Goal: Task Accomplishment & Management: Manage account settings

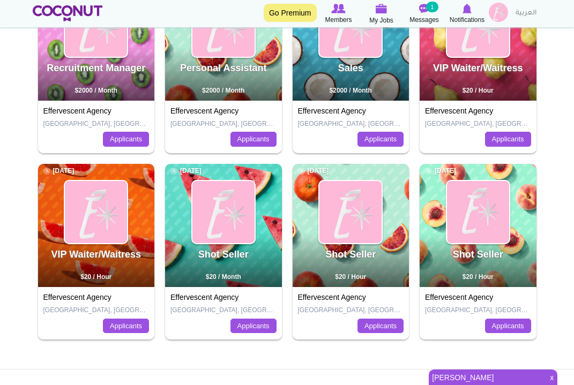
scroll to position [198, 0]
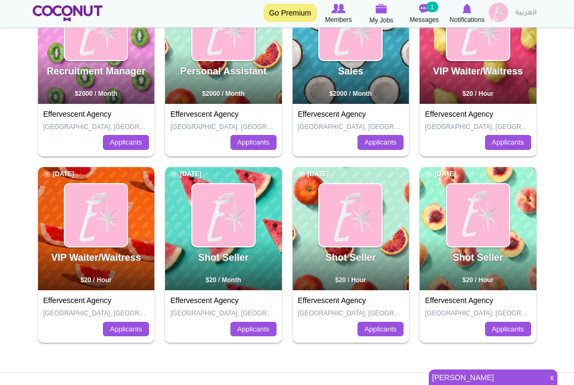
click at [497, 96] on div "VIP Waiter/Waitress 8 months ago $20 / Hour" at bounding box center [477, 42] width 117 height 123
click at [498, 144] on link "Applicants" at bounding box center [508, 142] width 46 height 15
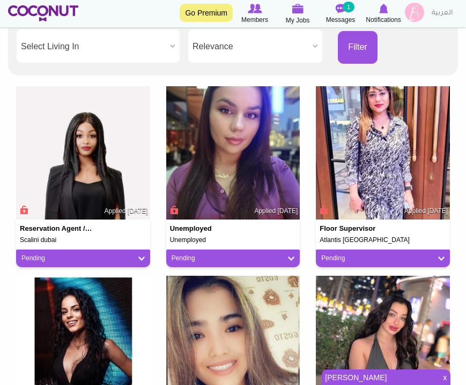
scroll to position [228, 0]
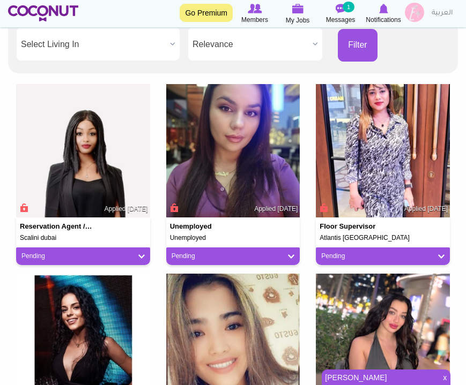
click at [238, 235] on h5 "Unemployed" at bounding box center [233, 238] width 126 height 7
click at [237, 257] on link "Pending" at bounding box center [232, 256] width 123 height 9
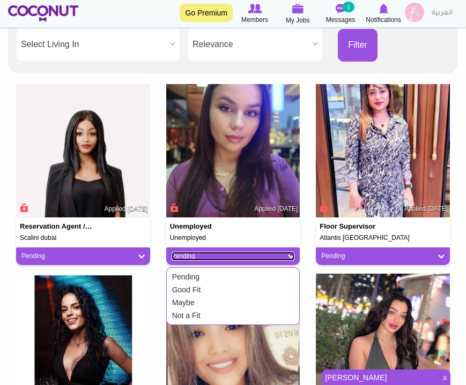
click at [224, 256] on link "Pending" at bounding box center [232, 256] width 123 height 9
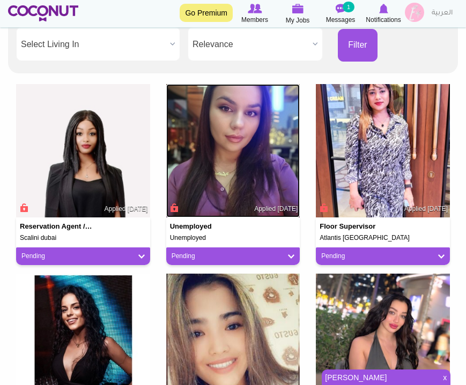
click at [241, 191] on img at bounding box center [233, 151] width 134 height 134
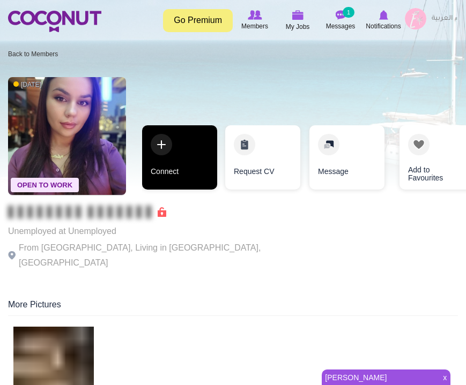
click at [165, 138] on link "Connect" at bounding box center [179, 157] width 75 height 64
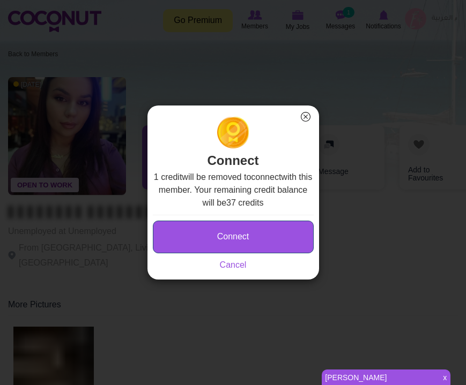
click at [264, 235] on button "Connect" at bounding box center [233, 237] width 161 height 33
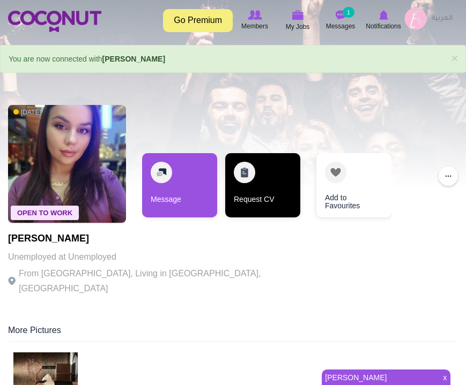
click at [244, 175] on link "Request CV" at bounding box center [262, 185] width 75 height 64
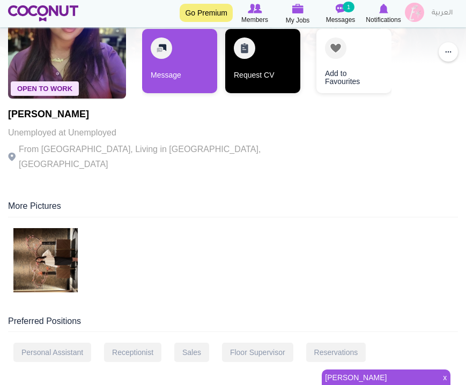
scroll to position [125, 0]
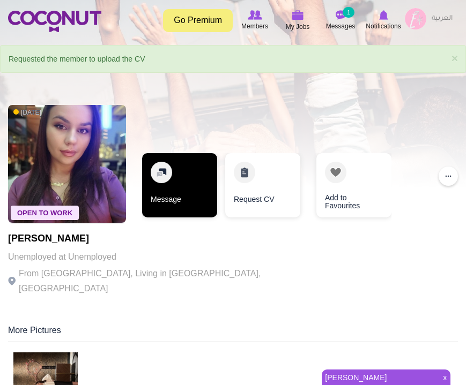
click at [193, 201] on link "Message" at bounding box center [179, 185] width 75 height 64
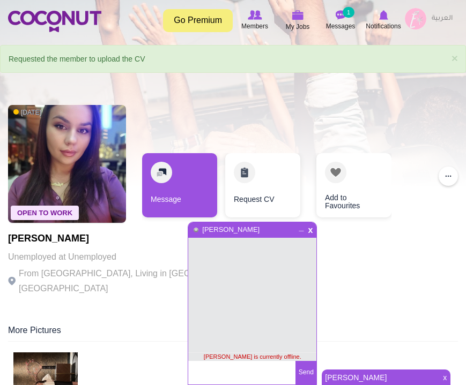
click at [234, 381] on textarea at bounding box center [241, 373] width 107 height 24
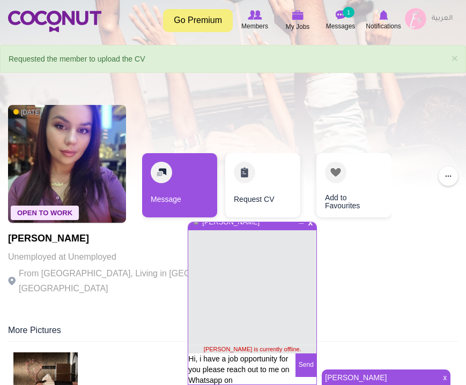
type textarea "Hi, i have a job opportunity for you please reach out to me on Whatsapp on [PHO…"
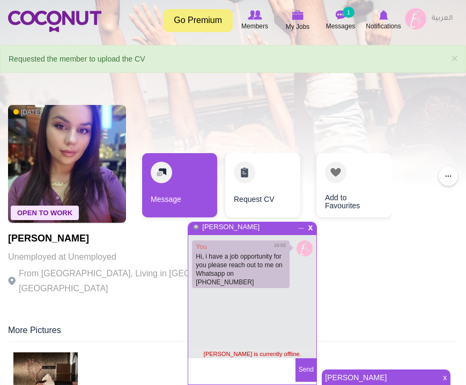
scroll to position [3, 0]
click at [303, 228] on span "_" at bounding box center [301, 224] width 9 height 6
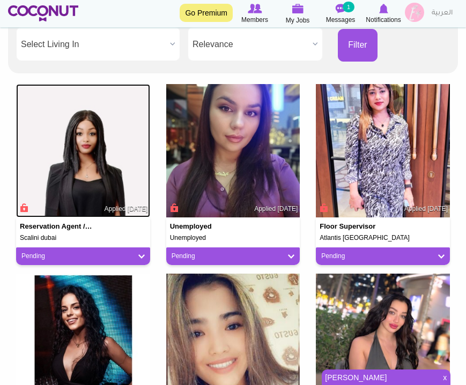
click at [70, 134] on img at bounding box center [83, 151] width 134 height 134
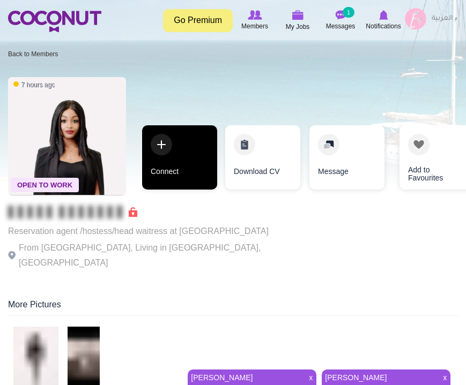
click at [172, 152] on link "Connect" at bounding box center [179, 157] width 75 height 64
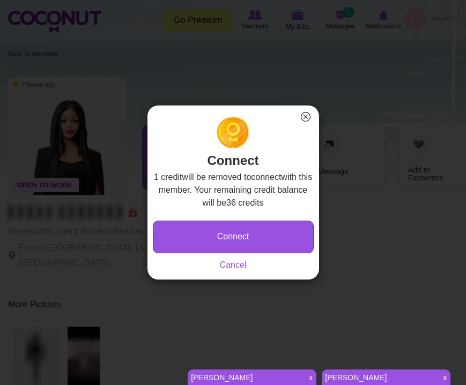
click at [259, 230] on button "Connect" at bounding box center [233, 237] width 161 height 33
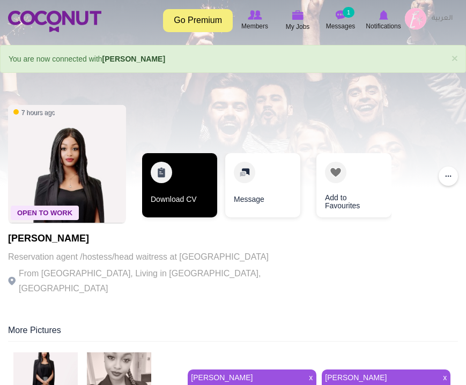
click at [189, 187] on link "Download CV" at bounding box center [179, 185] width 75 height 64
click at [160, 175] on link "Download CV" at bounding box center [179, 185] width 75 height 64
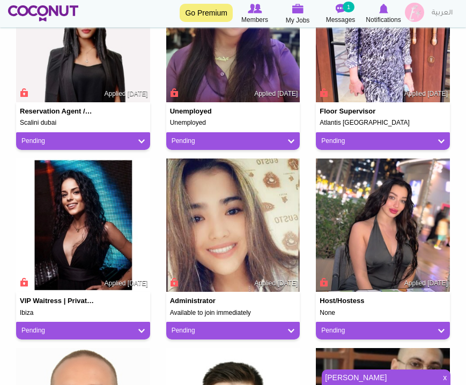
scroll to position [344, 0]
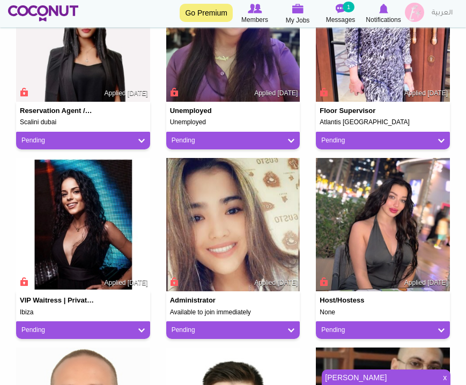
click at [104, 279] on span "Applied [DATE]" at bounding box center [125, 283] width 43 height 9
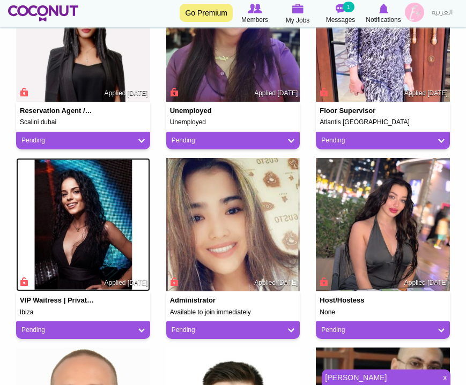
click at [102, 250] on img at bounding box center [83, 225] width 134 height 134
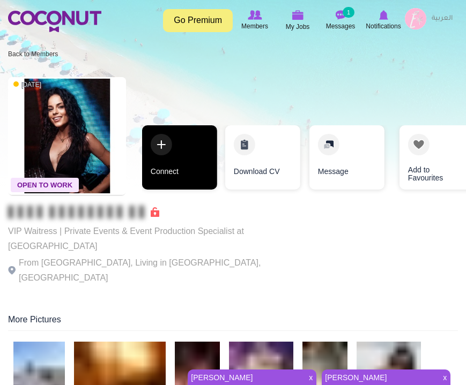
click at [166, 159] on link "Connect" at bounding box center [179, 157] width 75 height 64
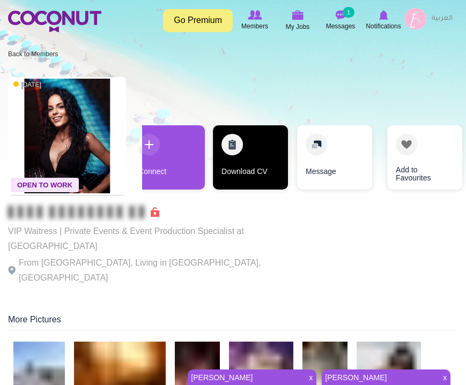
click at [245, 144] on link "Download CV" at bounding box center [250, 157] width 75 height 64
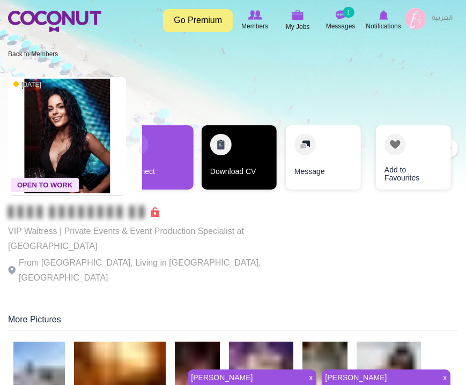
click at [213, 147] on link "Download CV" at bounding box center [238, 157] width 75 height 64
click at [212, 147] on link "Download CV" at bounding box center [238, 157] width 75 height 64
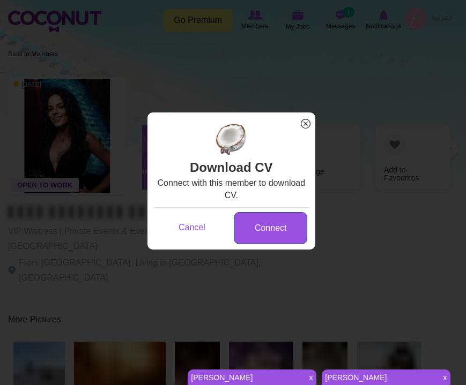
click at [281, 241] on link "Connect" at bounding box center [270, 228] width 73 height 33
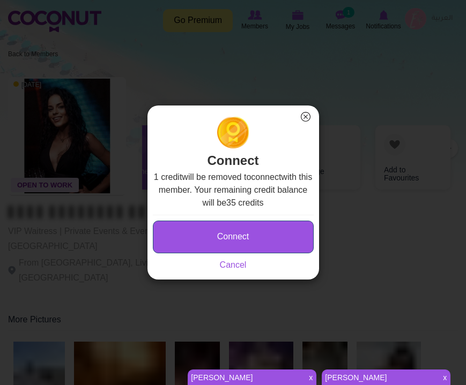
click at [286, 236] on button "Connect" at bounding box center [233, 237] width 161 height 33
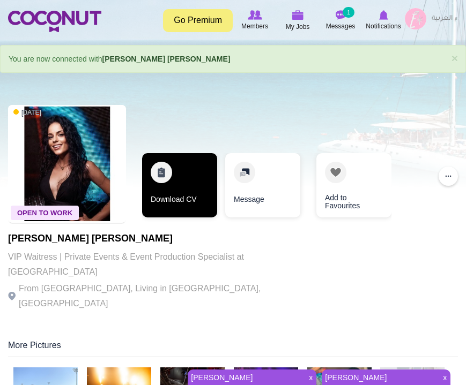
click at [163, 183] on link "Download CV" at bounding box center [179, 185] width 75 height 64
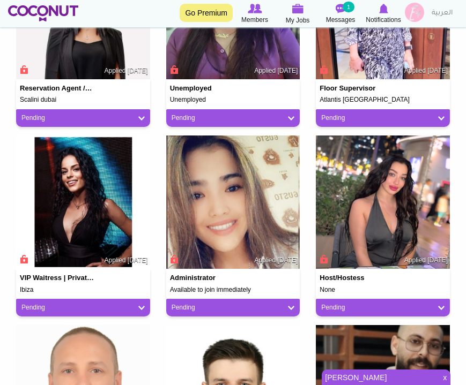
scroll to position [368, 0]
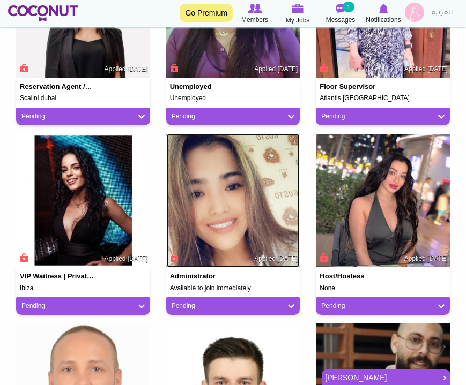
click at [270, 238] on img at bounding box center [233, 201] width 134 height 134
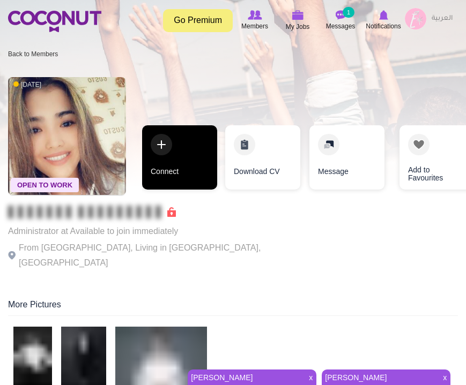
click at [166, 145] on link "Connect" at bounding box center [179, 157] width 75 height 64
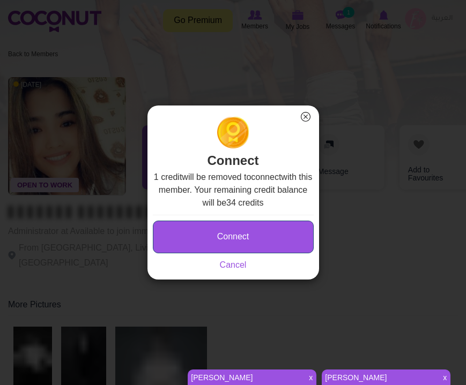
click at [209, 239] on button "Connect" at bounding box center [233, 237] width 161 height 33
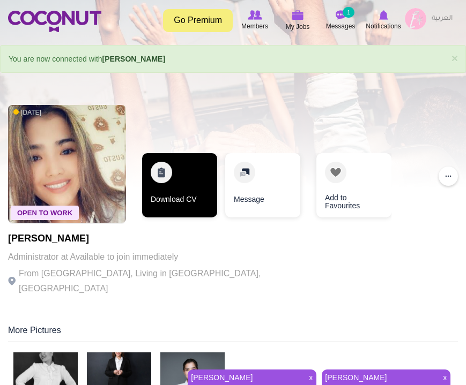
click at [192, 181] on link "Download CV" at bounding box center [179, 185] width 75 height 64
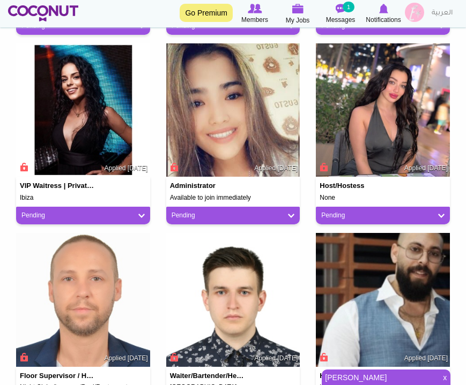
scroll to position [458, 0]
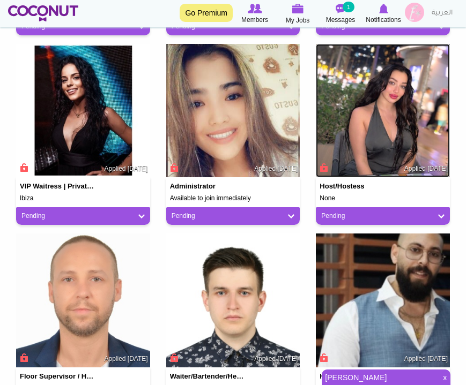
click at [363, 132] on img at bounding box center [383, 111] width 134 height 134
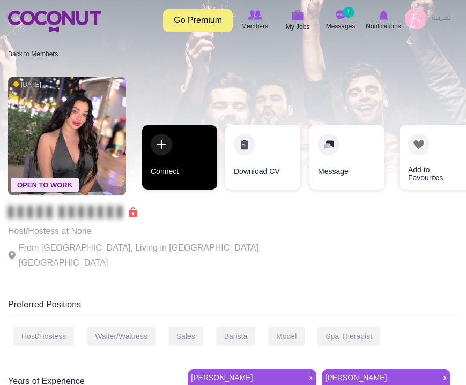
click at [167, 144] on link "Connect" at bounding box center [179, 157] width 75 height 64
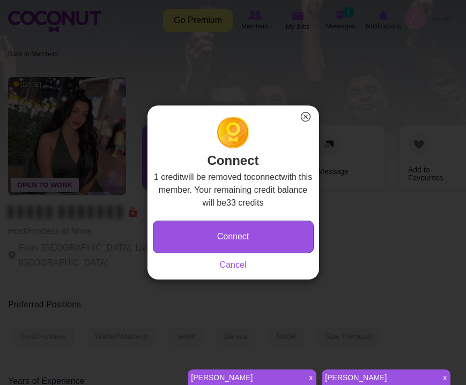
click at [200, 236] on button "Connect" at bounding box center [233, 237] width 161 height 33
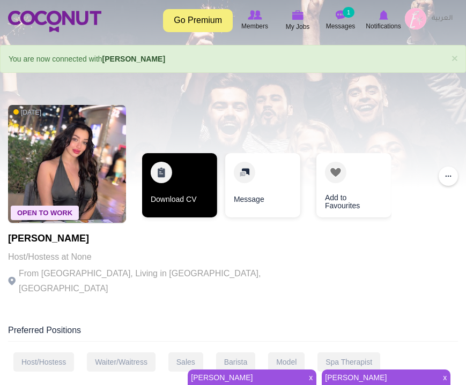
click at [204, 169] on link "Download CV" at bounding box center [179, 185] width 75 height 64
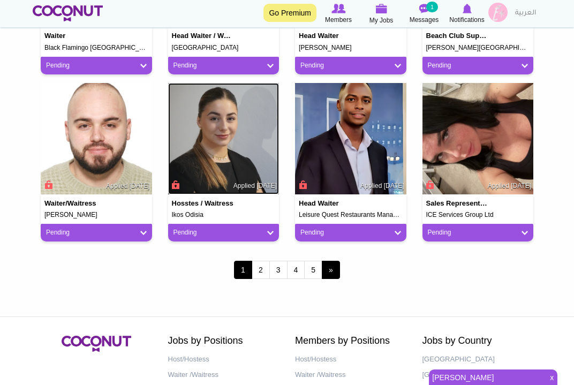
scroll to position [869, 0]
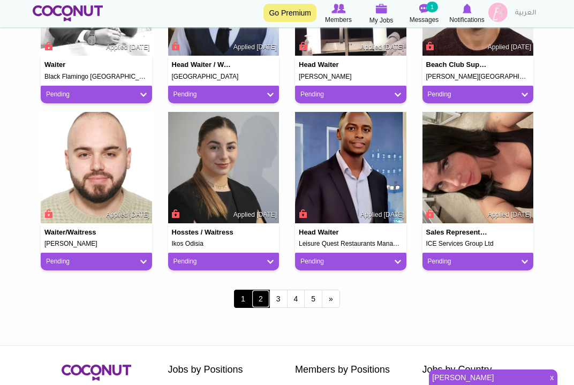
click at [258, 298] on link "2" at bounding box center [261, 299] width 18 height 18
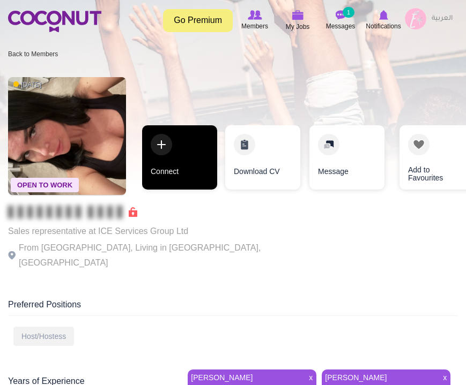
click at [176, 172] on link "Connect" at bounding box center [179, 157] width 75 height 64
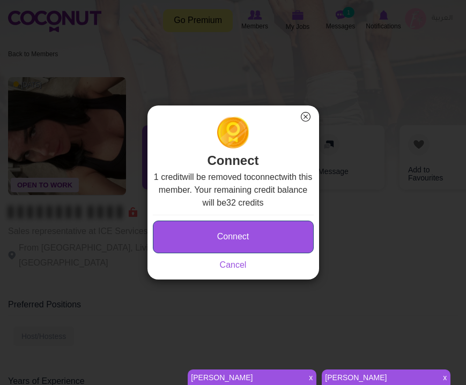
click at [226, 221] on button "Connect" at bounding box center [233, 237] width 161 height 33
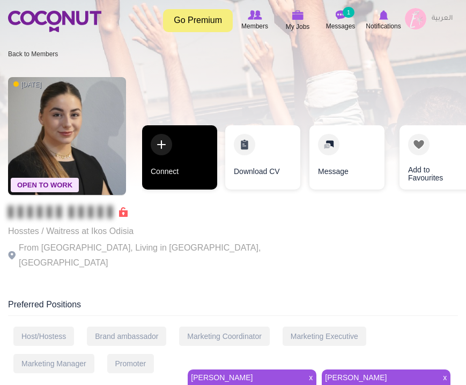
click at [177, 150] on link "Connect" at bounding box center [179, 157] width 75 height 64
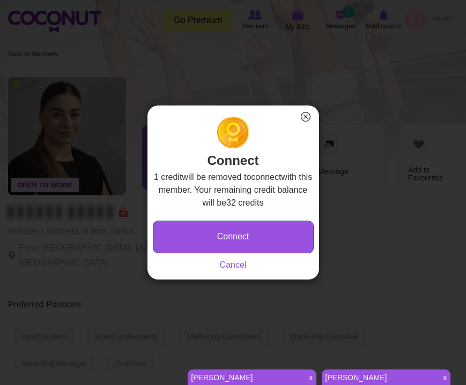
click at [265, 237] on button "Connect" at bounding box center [233, 237] width 161 height 33
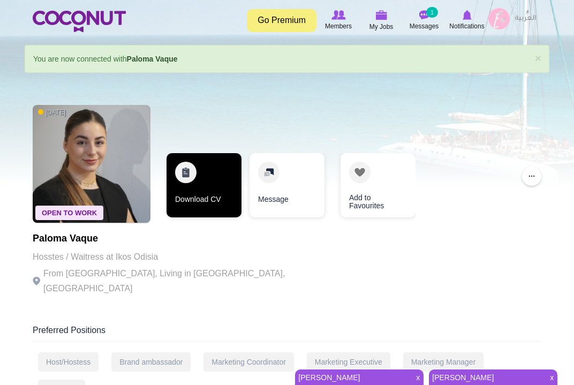
click at [189, 173] on link "Download CV" at bounding box center [204, 185] width 75 height 64
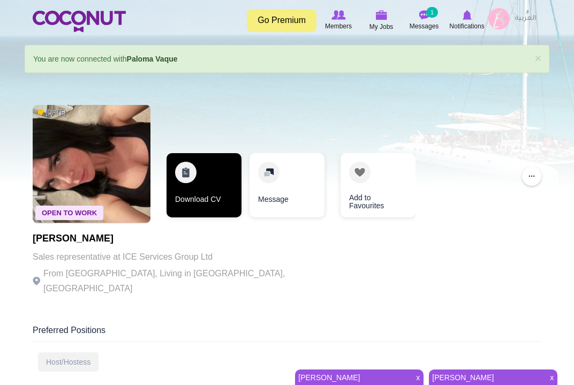
click at [200, 172] on link "Download CV" at bounding box center [204, 185] width 75 height 64
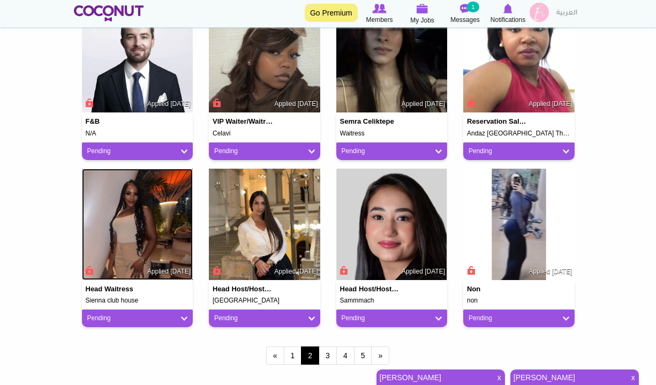
scroll to position [816, 0]
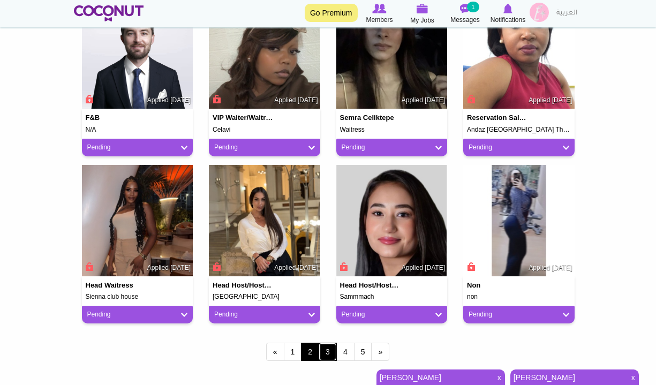
click at [325, 348] on link "3" at bounding box center [328, 352] width 18 height 18
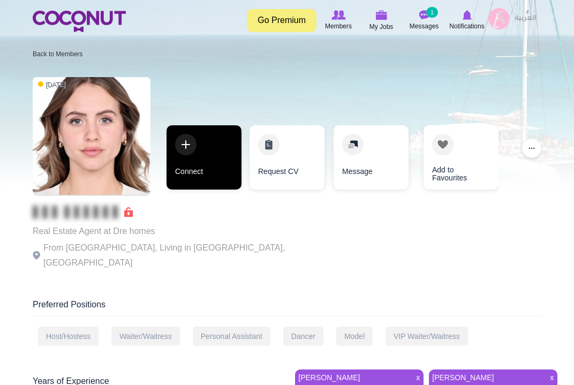
click at [203, 144] on link "Connect" at bounding box center [204, 157] width 75 height 64
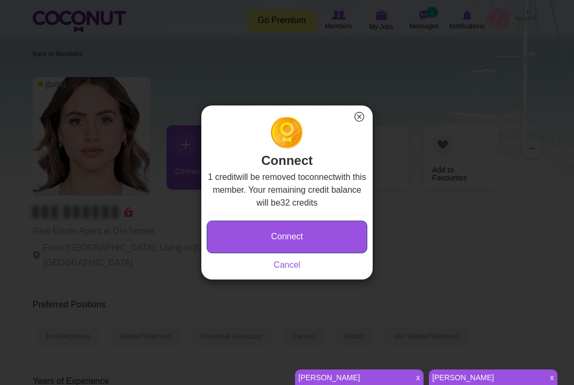
click at [295, 236] on button "Connect" at bounding box center [287, 237] width 161 height 33
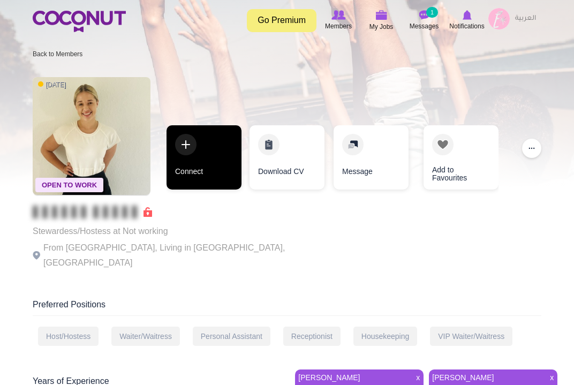
click at [193, 152] on link "Connect" at bounding box center [204, 157] width 75 height 64
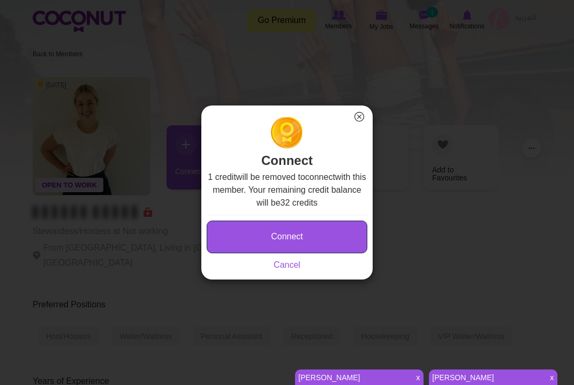
drag, startPoint x: 252, startPoint y: 238, endPoint x: 342, endPoint y: 122, distance: 147.3
click at [336, 121] on div "Connect 1 credit will be removed to connect with this member. Your remaining cr…" at bounding box center [286, 197] width 171 height 163
click at [357, 117] on button "×" at bounding box center [359, 117] width 14 height 14
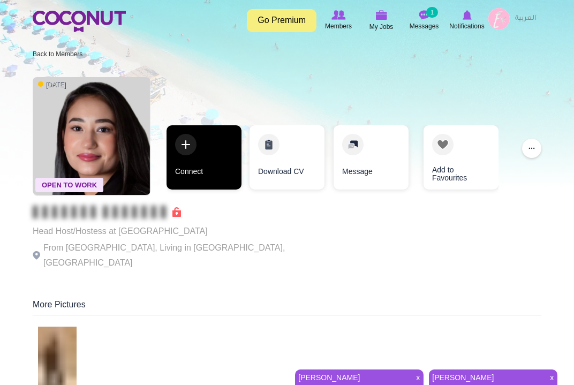
click at [199, 144] on link "Connect" at bounding box center [204, 157] width 75 height 64
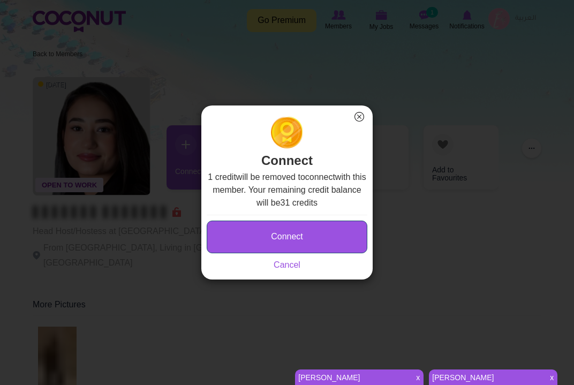
click at [305, 231] on button "Connect" at bounding box center [287, 237] width 161 height 33
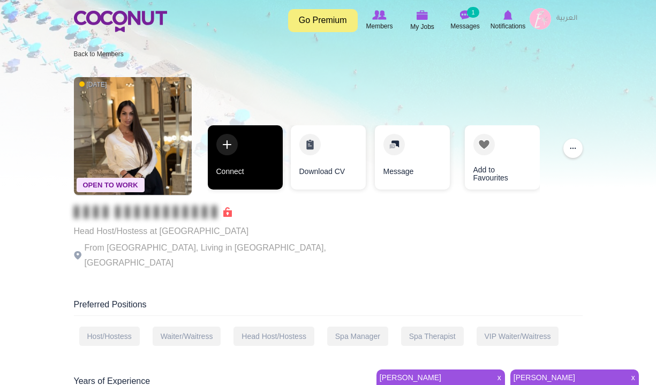
click at [232, 145] on link "Connect" at bounding box center [245, 157] width 75 height 64
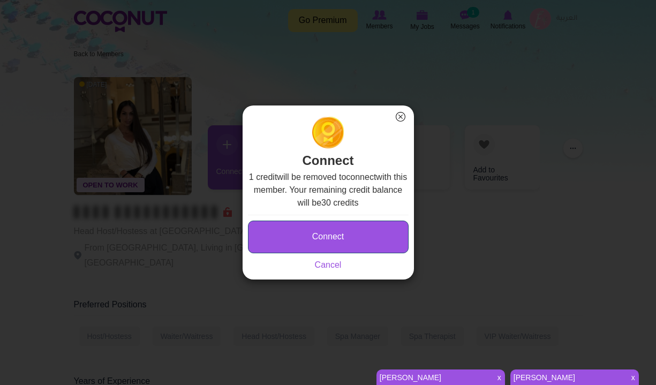
click at [304, 237] on button "Connect" at bounding box center [328, 237] width 161 height 33
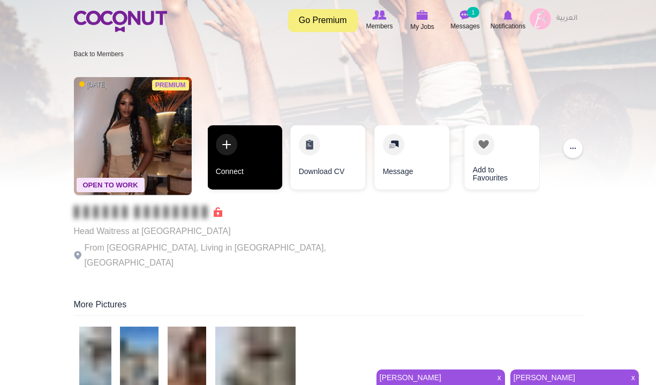
click at [234, 147] on link "Connect" at bounding box center [244, 157] width 75 height 64
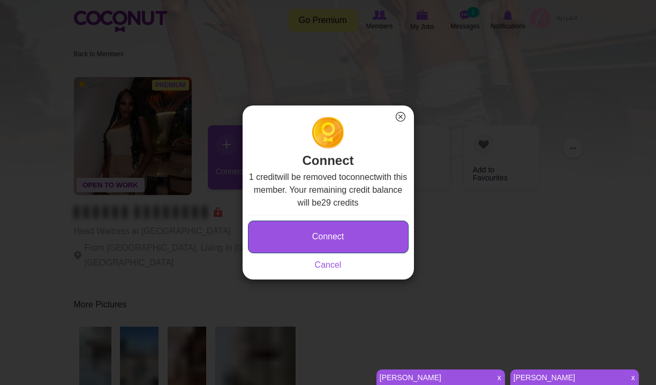
click at [363, 245] on button "Connect" at bounding box center [328, 237] width 161 height 33
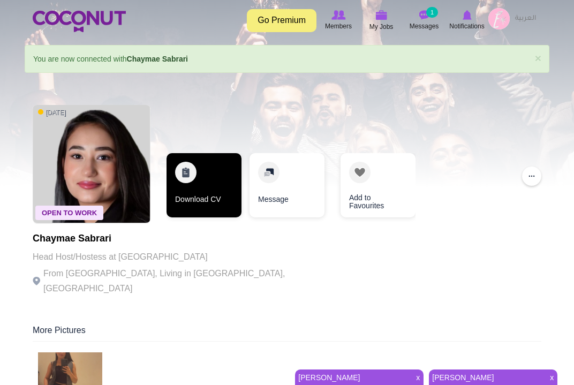
click at [186, 188] on link "Download CV" at bounding box center [204, 185] width 75 height 64
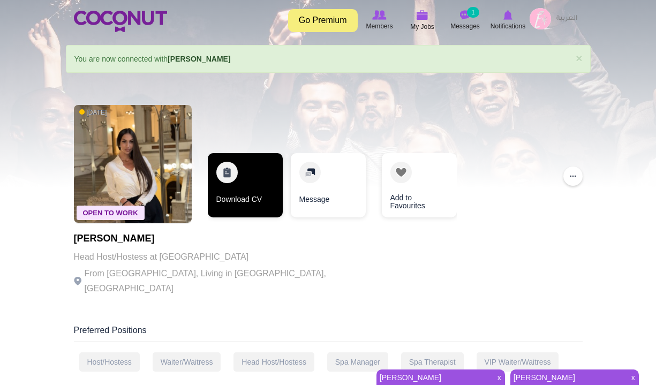
click at [239, 194] on link "Download CV" at bounding box center [245, 185] width 75 height 64
click at [249, 166] on link "Download CV" at bounding box center [245, 185] width 75 height 64
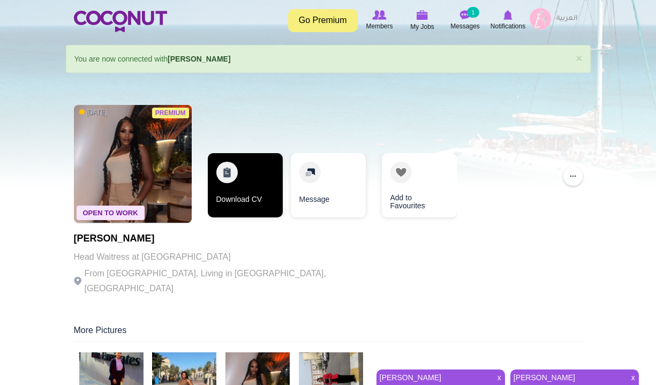
click at [230, 188] on link "Download CV" at bounding box center [245, 185] width 75 height 64
click at [232, 173] on link "Download CV" at bounding box center [244, 185] width 75 height 64
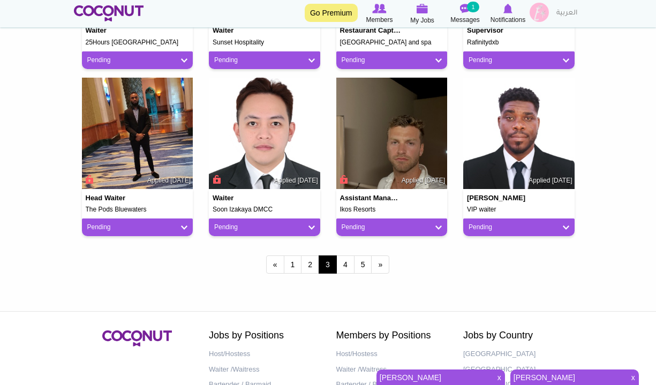
scroll to position [1002, 0]
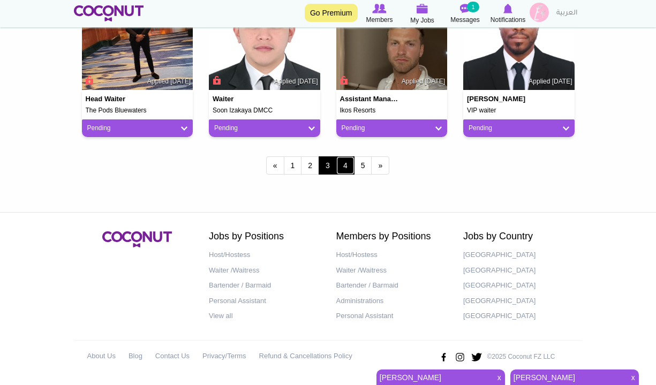
click at [346, 164] on link "4" at bounding box center [345, 165] width 18 height 18
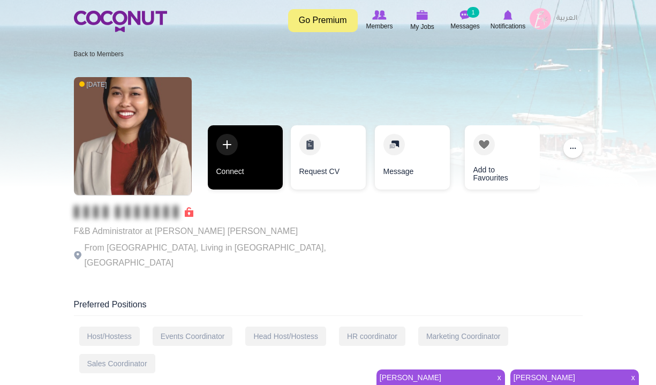
click at [258, 157] on link "Connect" at bounding box center [245, 157] width 75 height 64
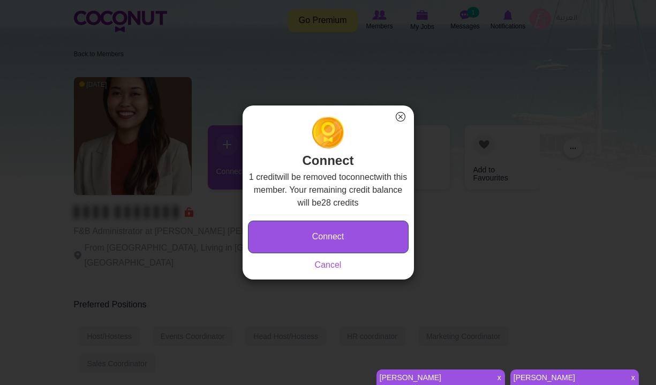
click at [371, 236] on button "Connect" at bounding box center [328, 237] width 161 height 33
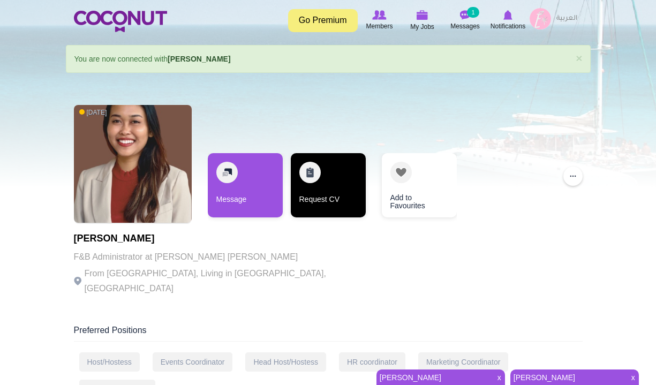
click at [311, 170] on link "Request CV" at bounding box center [328, 185] width 75 height 64
click at [327, 157] on link "Request CV" at bounding box center [328, 185] width 75 height 64
click at [315, 177] on link "Request CV" at bounding box center [327, 185] width 75 height 64
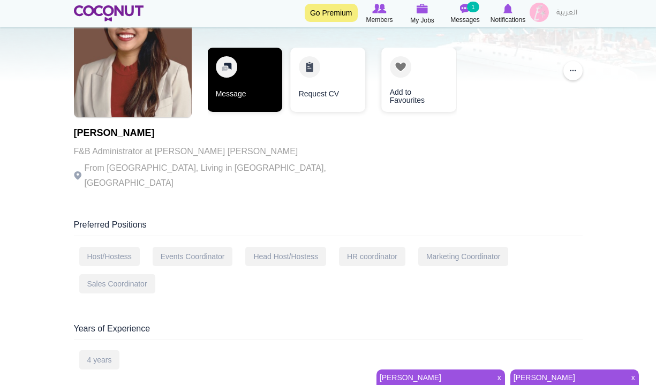
scroll to position [102, 0]
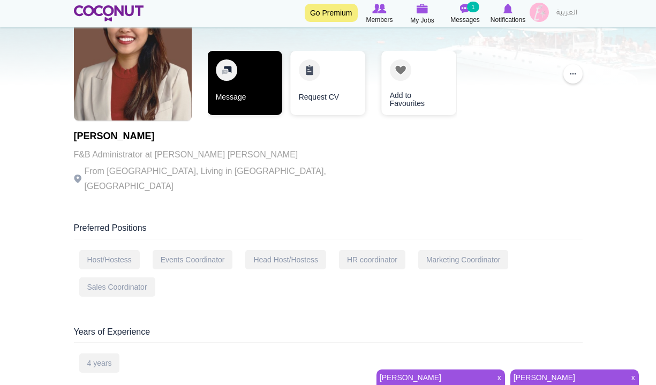
click at [254, 86] on link "Message" at bounding box center [244, 83] width 75 height 64
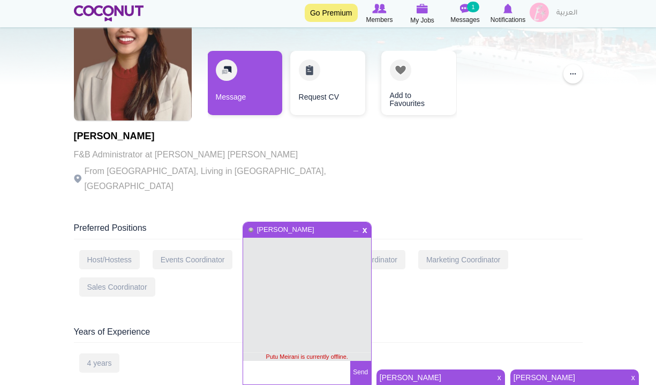
click at [425, 376] on link "[PERSON_NAME]" at bounding box center [434, 377] width 115 height 15
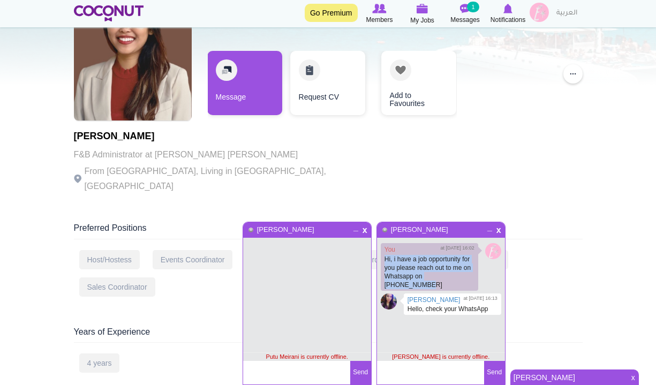
drag, startPoint x: 468, startPoint y: 275, endPoint x: 382, endPoint y: 260, distance: 86.9
click at [382, 260] on div "You at [DATE] 16:02 Hi, i have a job opportunity for you please reach out to me…" at bounding box center [429, 267] width 97 height 48
copy p "Hi, i have a job opportunity for you please reach out to me on Whatsapp on [PHO…"
drag, startPoint x: 466, startPoint y: 274, endPoint x: 381, endPoint y: 258, distance: 86.2
click at [381, 258] on div "You at 3/10/2025 16:02 Hi, i have a job opportunity for you please reach out to…" at bounding box center [429, 267] width 97 height 48
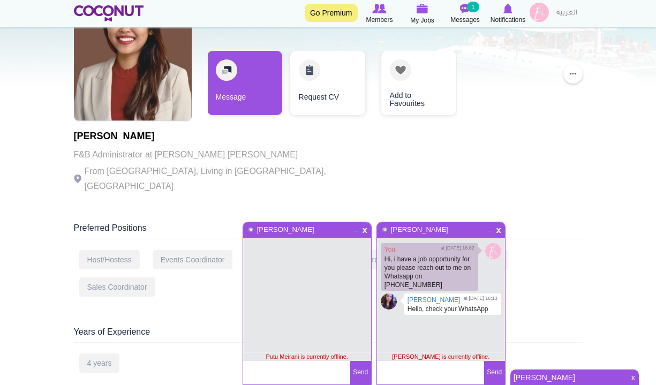
click at [301, 369] on textarea at bounding box center [296, 373] width 107 height 24
paste textarea "Hi, i have a job opportunity for you please reach out to me on Whatsapp on [PHO…"
type textarea "Hi, i have a job opportunity for you please reach out to me on Whatsapp on [PHO…"
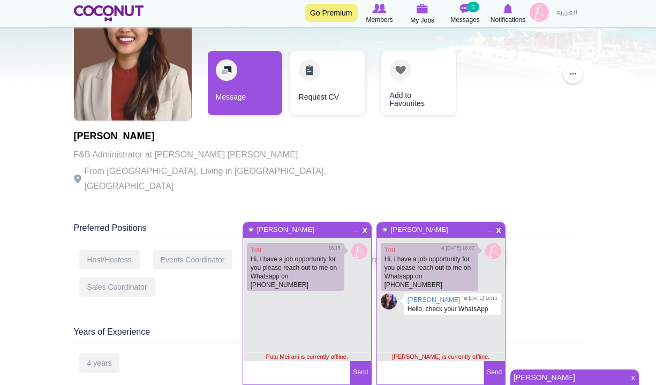
click at [463, 153] on div "7 months ago Putu Meirani F&B Administrator at Jw Marriott marquis From Indones…" at bounding box center [328, 99] width 509 height 204
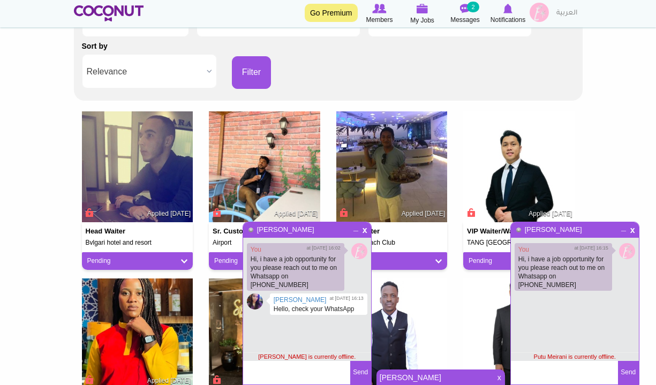
scroll to position [209, 0]
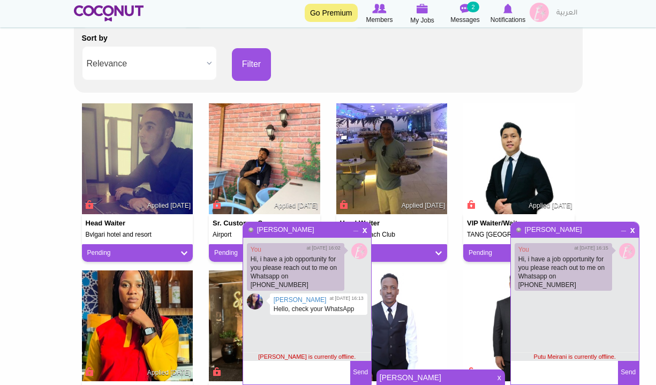
click at [353, 228] on span "_" at bounding box center [355, 227] width 9 height 6
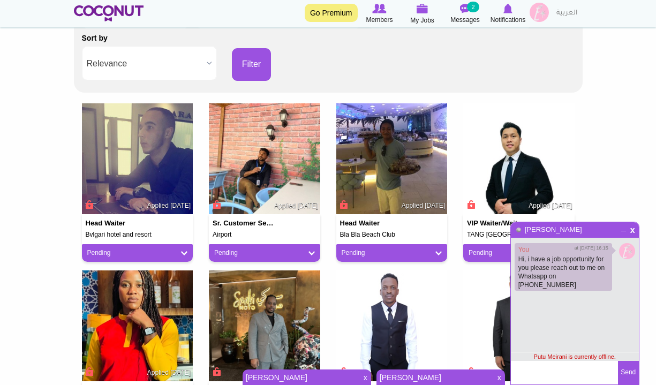
click at [623, 230] on span "_" at bounding box center [623, 227] width 9 height 6
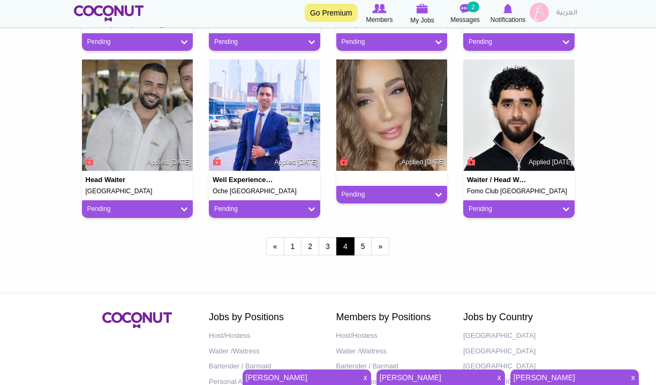
scroll to position [925, 0]
